Goal: Transaction & Acquisition: Purchase product/service

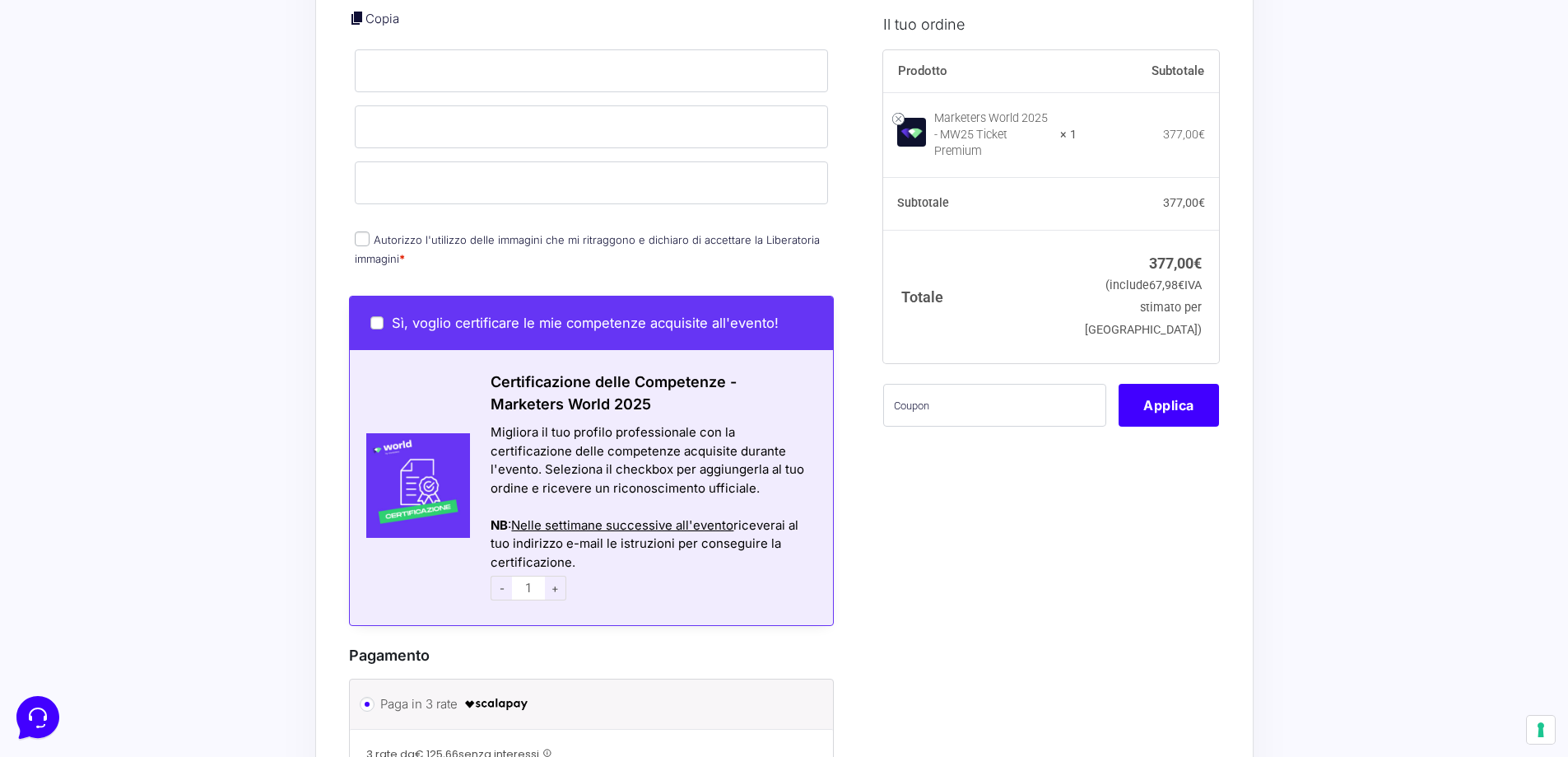
scroll to position [693, 0]
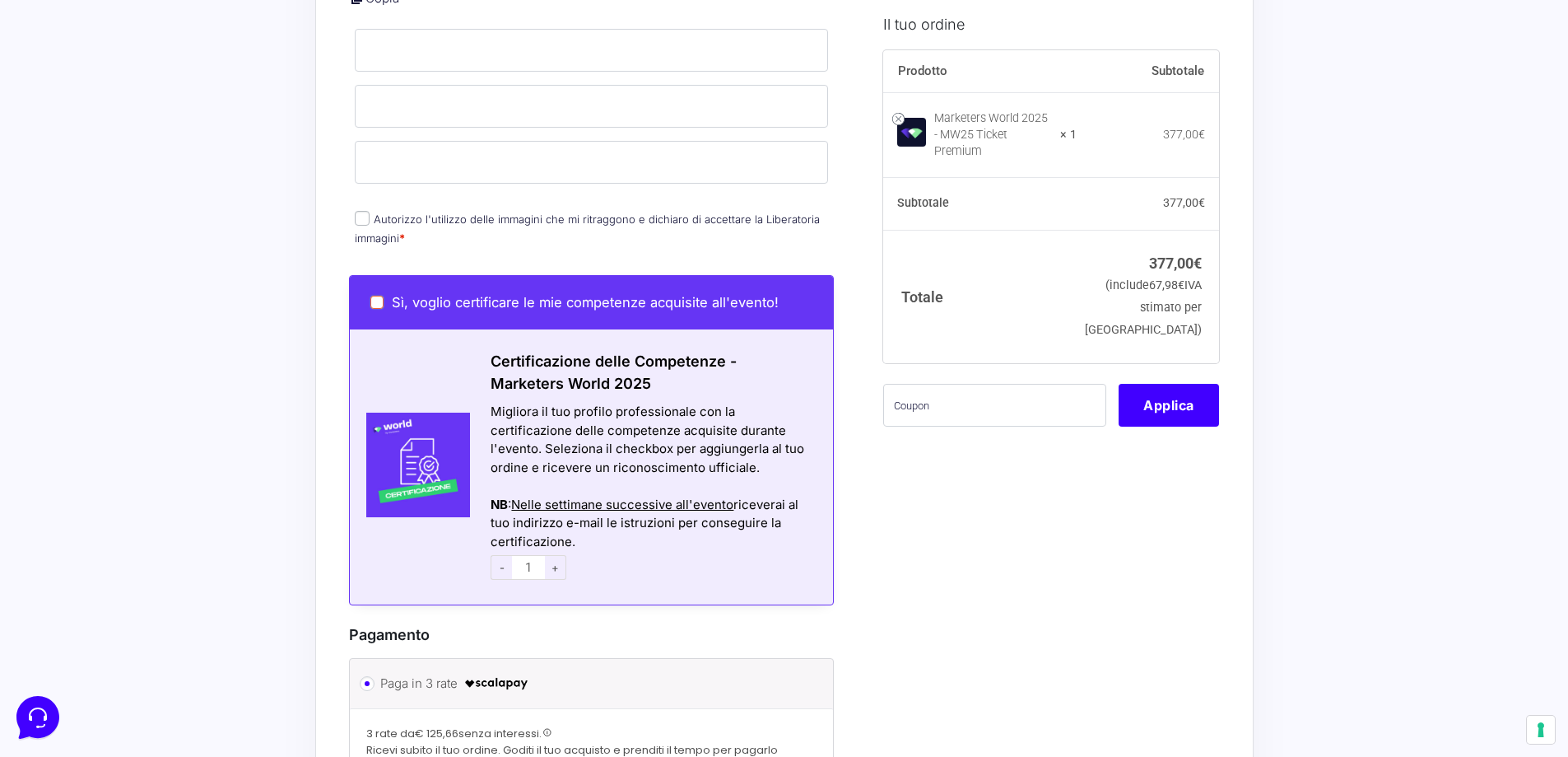
click at [372, 295] on input "Sì, voglio certificare le mie competenze acquisite all'evento!" at bounding box center [377, 302] width 13 height 13
checkbox input "true"
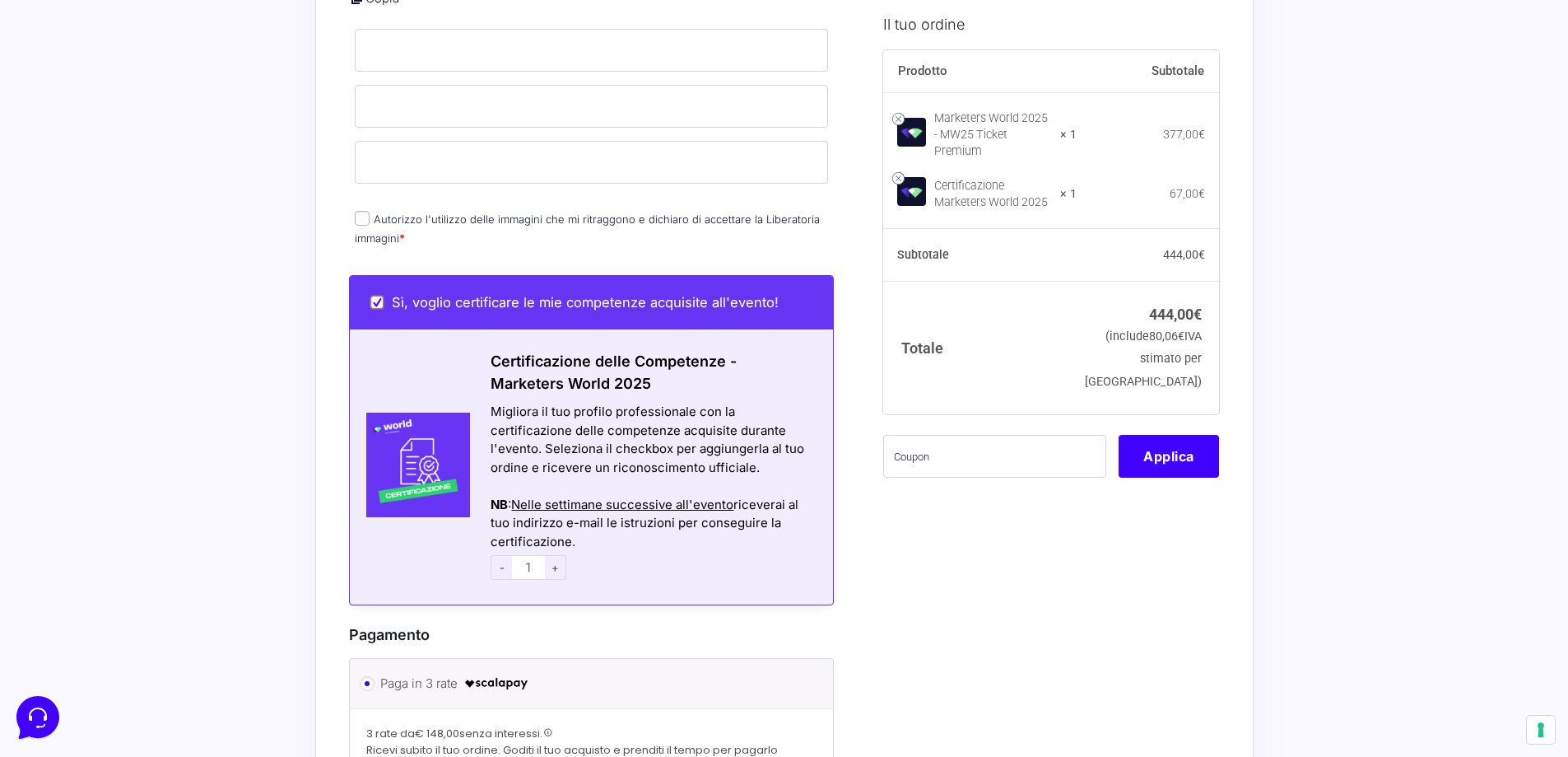
click at [375, 295] on input "Sì, voglio certificare le mie competenze acquisite all'evento!" at bounding box center [377, 302] width 13 height 13
checkbox input "false"
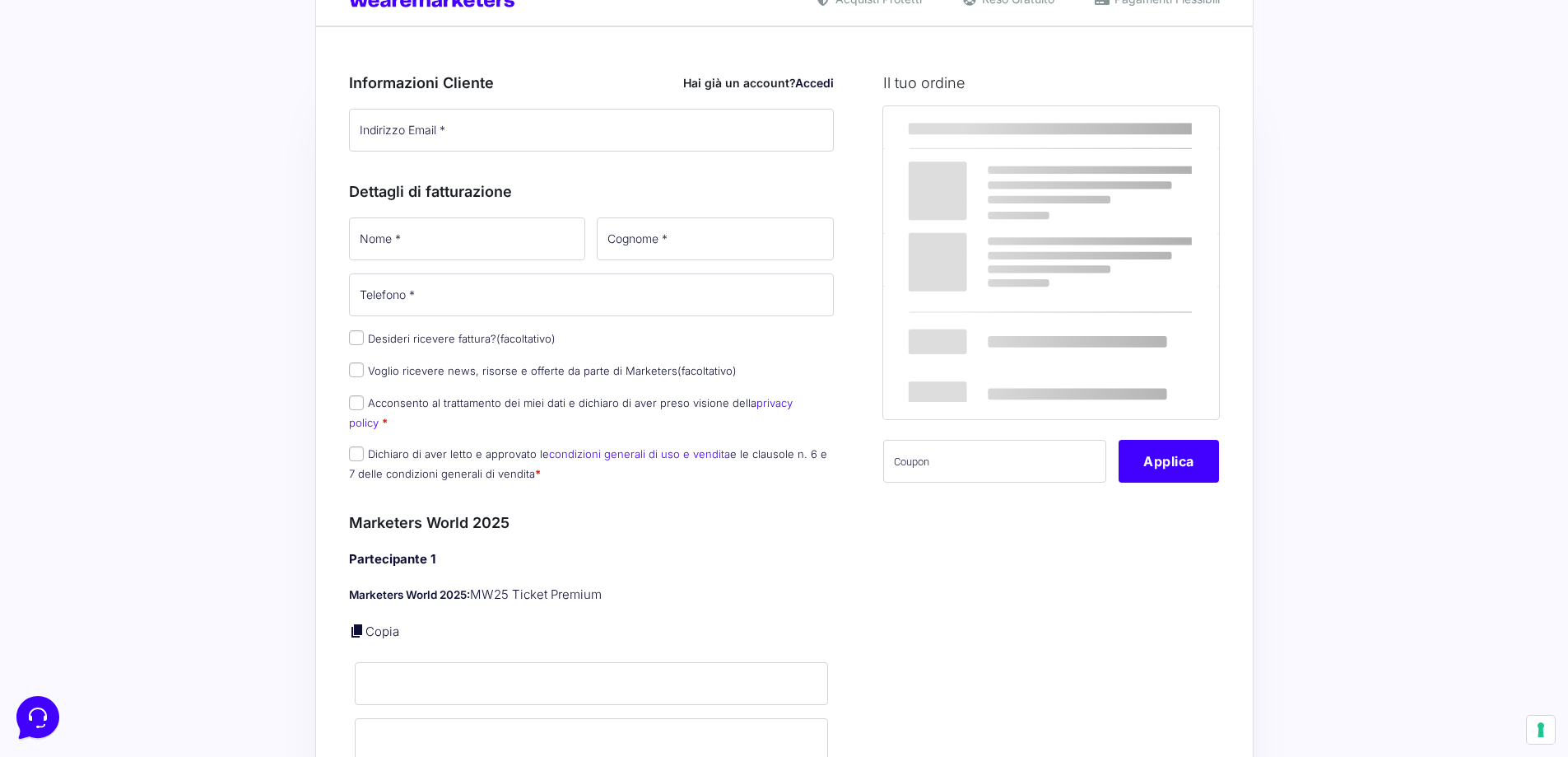
scroll to position [0, 0]
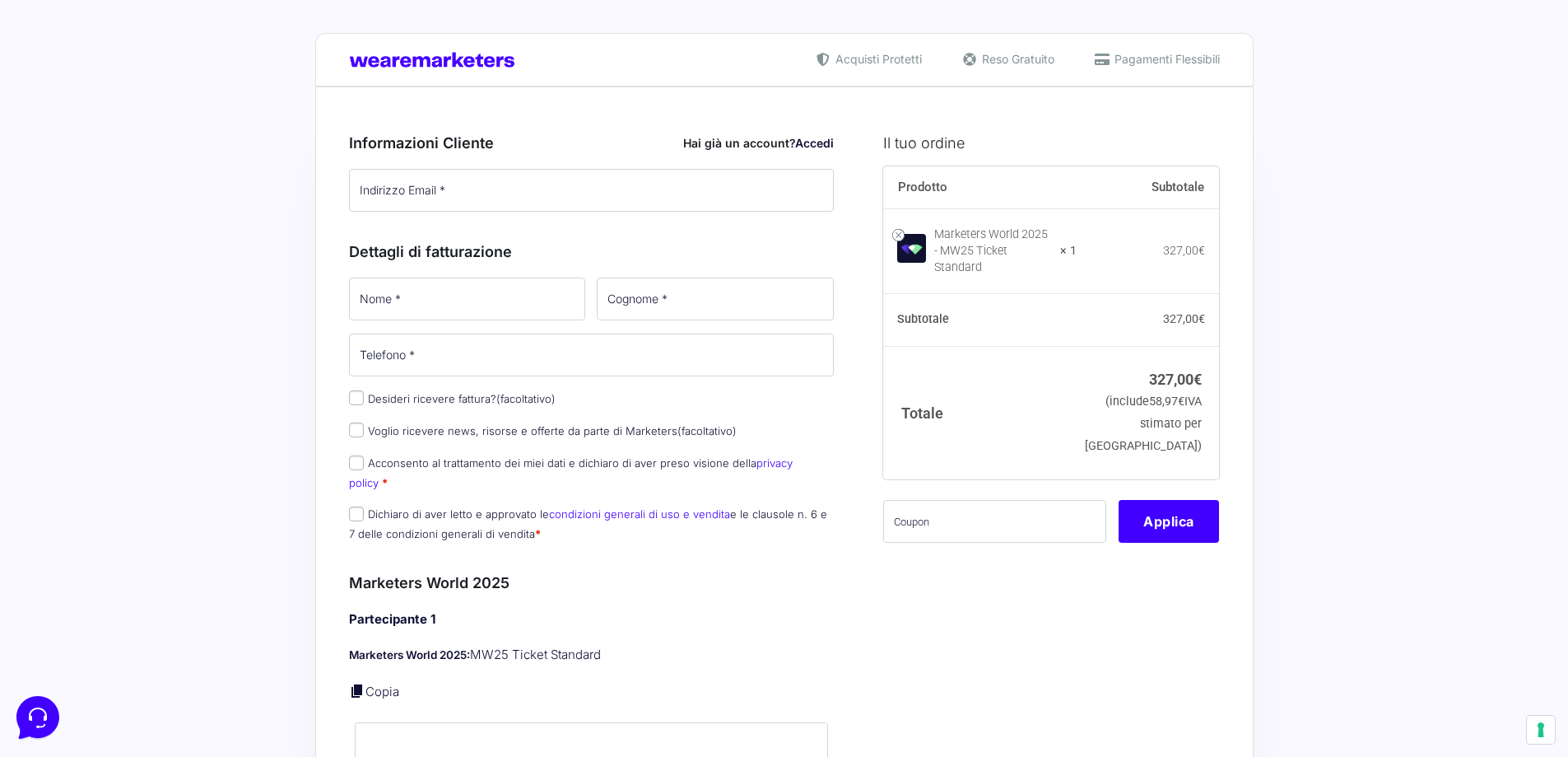
click at [818, 141] on link "Accedi" at bounding box center [815, 143] width 39 height 14
